Goal: Transaction & Acquisition: Purchase product/service

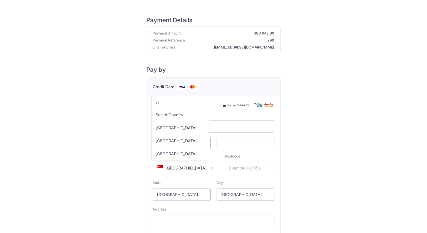
click at [194, 166] on span "[GEOGRAPHIC_DATA]" at bounding box center [186, 168] width 66 height 12
type input "thai"
select select "218"
click at [250, 167] on input "Postcode" at bounding box center [249, 168] width 49 height 13
type input "10110"
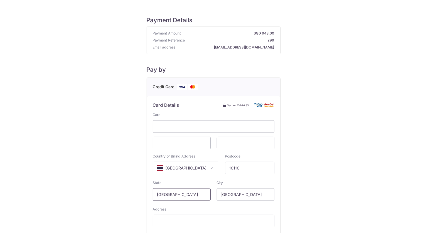
drag, startPoint x: 203, startPoint y: 193, endPoint x: 127, endPoint y: 188, distance: 76.0
click at [127, 188] on div "Payment Details Payment Amount SGD 943.00 Payment Reference 299 Email address […" at bounding box center [213, 140] width 403 height 264
type input "[GEOGRAPHIC_DATA]"
drag, startPoint x: 243, startPoint y: 194, endPoint x: 131, endPoint y: 195, distance: 111.9
click at [143, 195] on div "Payment Details Payment Amount SGD 943.00 Payment Reference 299 Email address […" at bounding box center [213, 140] width 403 height 264
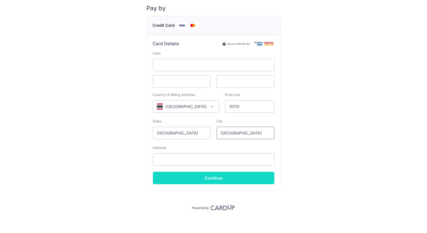
scroll to position [62, 0]
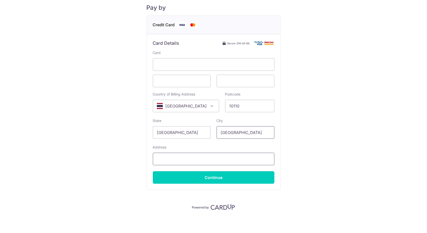
type input "[GEOGRAPHIC_DATA]"
click at [206, 159] on input "Address" at bounding box center [214, 159] width 122 height 13
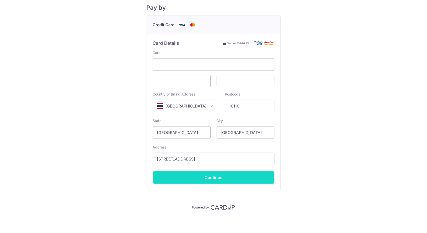
type input "[STREET_ADDRESS]"
click at [206, 174] on input "Continue" at bounding box center [214, 178] width 122 height 13
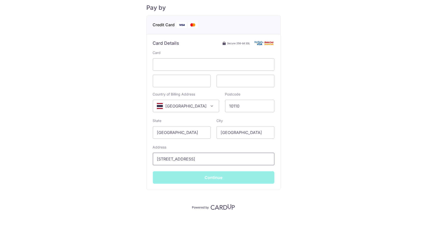
type input "**** 8068"
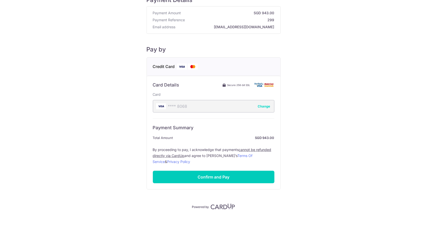
scroll to position [20, 0]
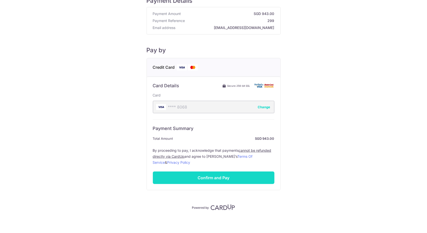
click at [201, 178] on input "Confirm and Pay" at bounding box center [214, 178] width 122 height 13
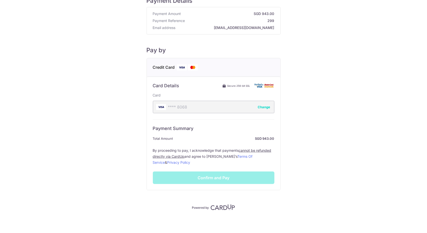
drag, startPoint x: 268, startPoint y: 127, endPoint x: 255, endPoint y: 126, distance: 13.6
drag, startPoint x: 255, startPoint y: 126, endPoint x: 358, endPoint y: 163, distance: 109.4
click at [358, 163] on div "Payment Details Payment Amount SGD 943.00 Payment Reference 299 Email address […" at bounding box center [213, 99] width 403 height 222
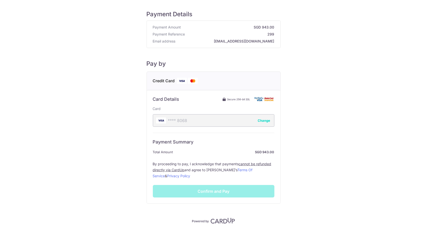
scroll to position [0, 0]
